Goal: Information Seeking & Learning: Learn about a topic

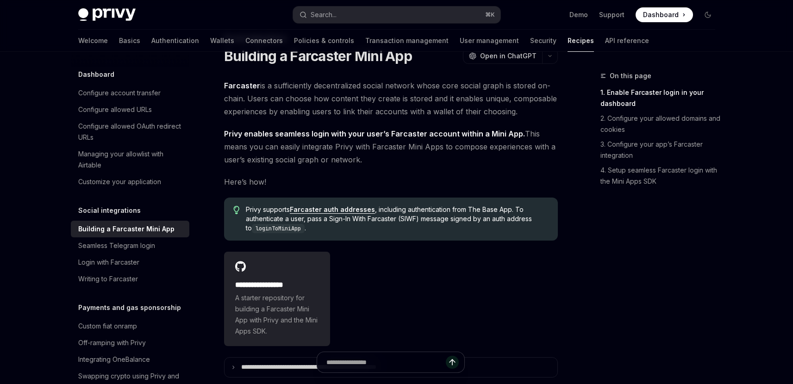
scroll to position [42, 0]
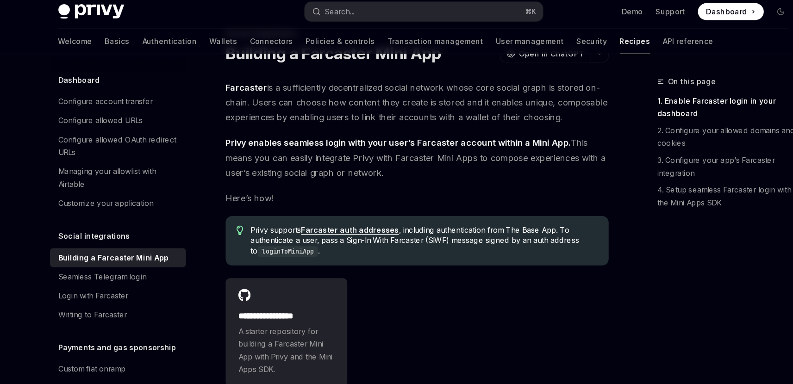
click at [299, 103] on span "Farcaster is a sufficiently decentralized social network whose core social grap…" at bounding box center [391, 94] width 334 height 39
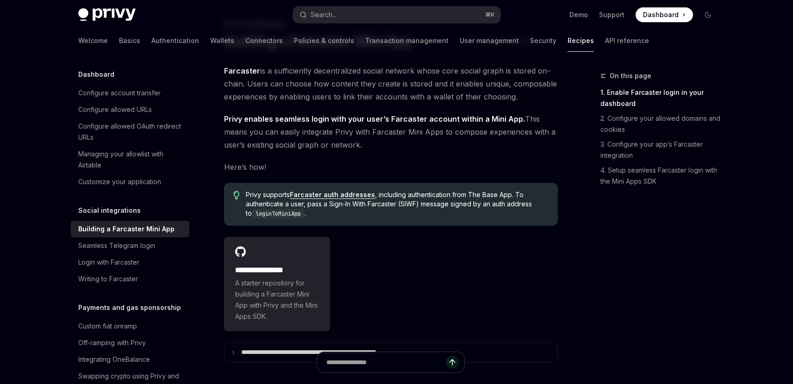
scroll to position [48, 0]
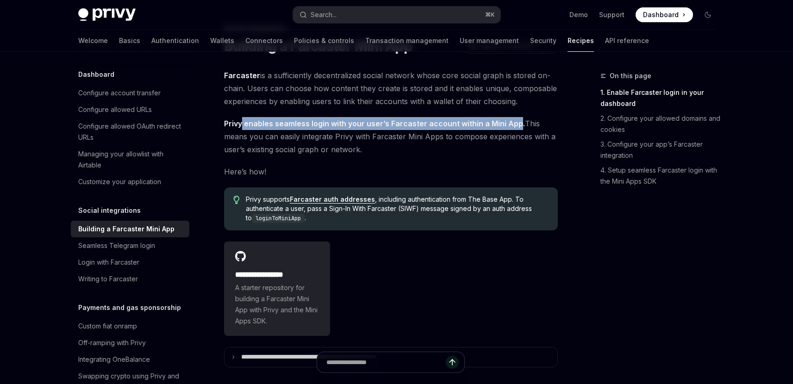
drag, startPoint x: 517, startPoint y: 125, endPoint x: 242, endPoint y: 122, distance: 274.5
click at [242, 122] on strong "Privy enables seamless login with your user’s Farcaster account within a Mini A…" at bounding box center [374, 123] width 301 height 9
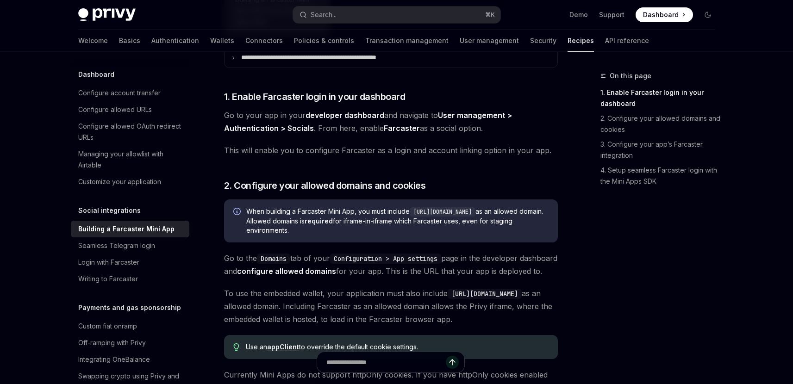
scroll to position [345, 0]
